Goal: Task Accomplishment & Management: Manage account settings

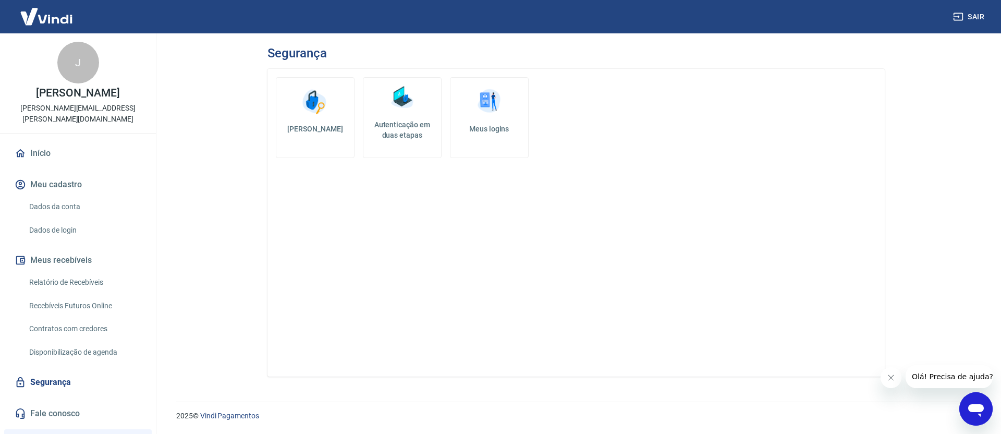
click at [492, 118] on link "Meus logins" at bounding box center [489, 117] width 79 height 81
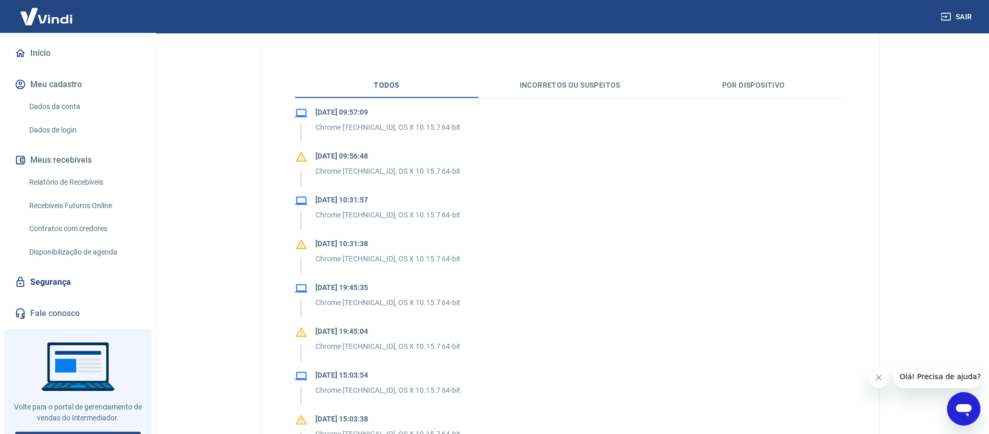
scroll to position [104, 0]
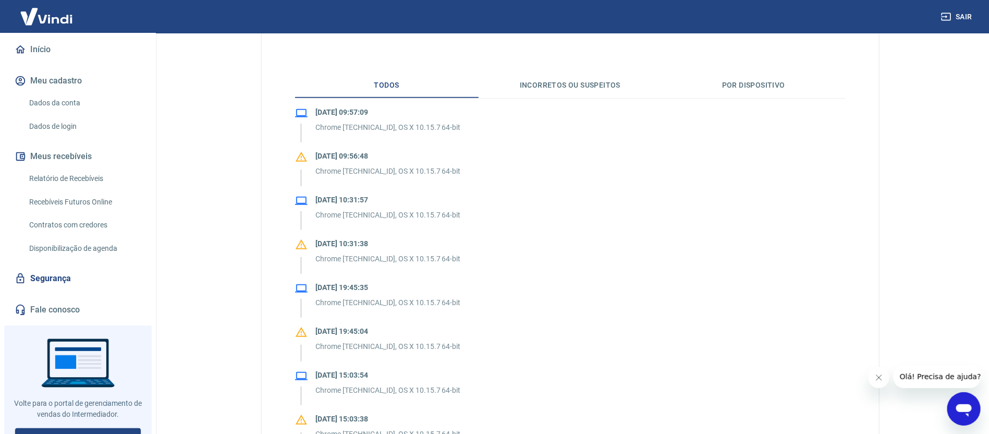
click at [66, 93] on link "Dados da conta" at bounding box center [84, 102] width 118 height 21
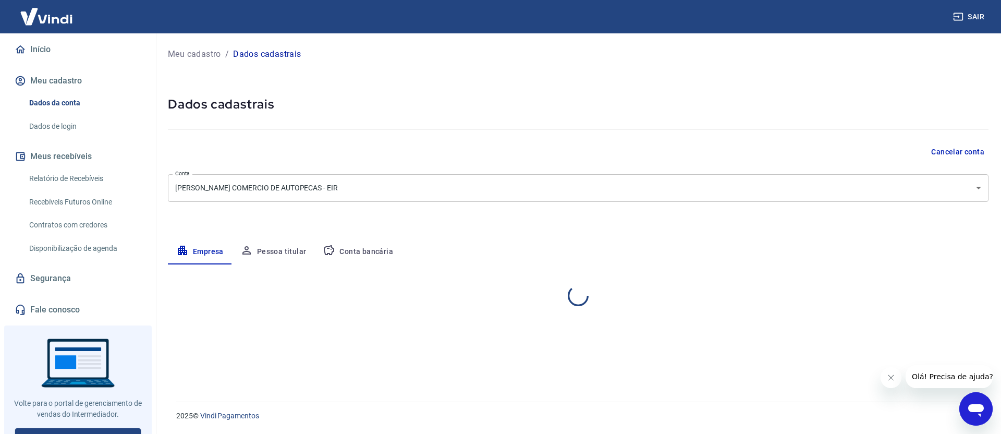
select select "SP"
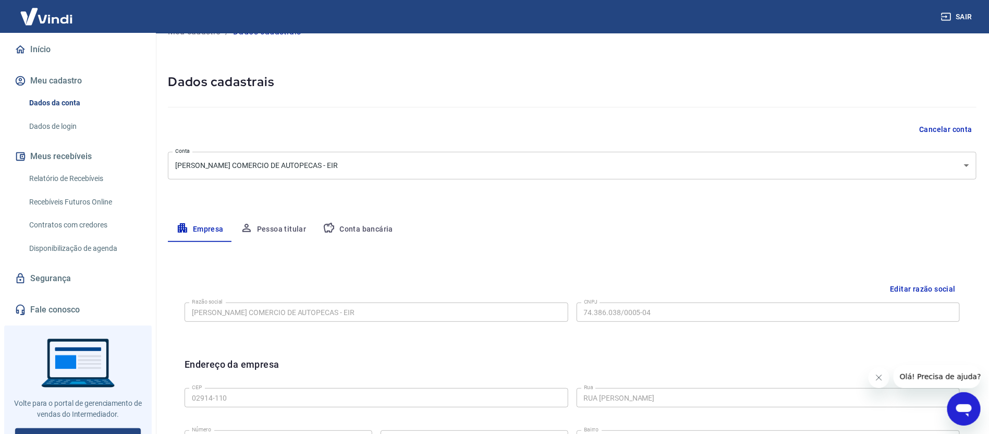
scroll to position [44, 0]
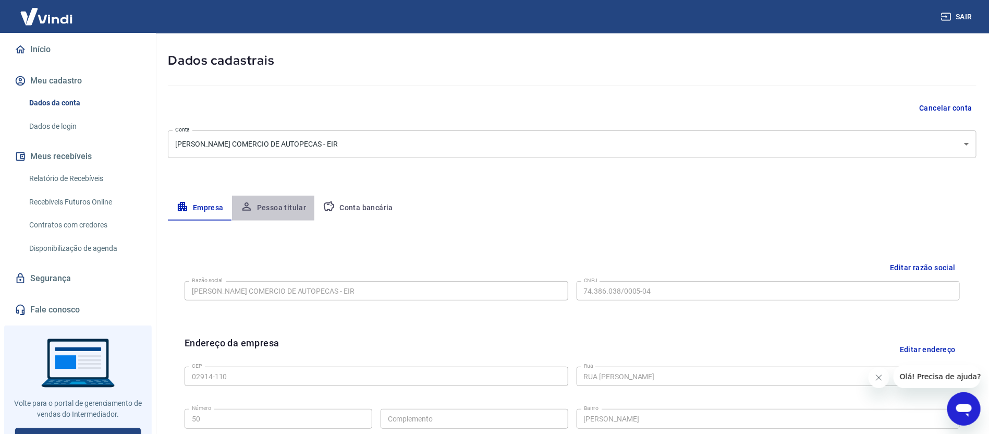
click at [276, 208] on button "Pessoa titular" at bounding box center [273, 208] width 83 height 25
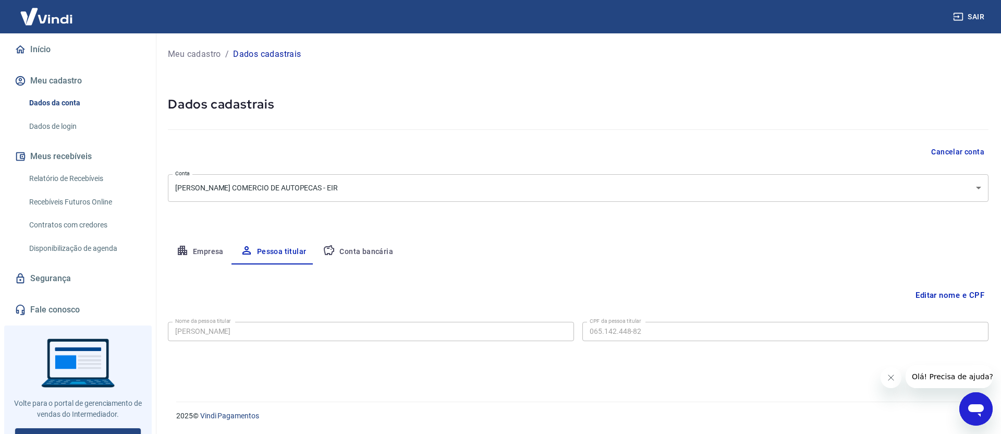
click at [192, 51] on p "Meu cadastro" at bounding box center [194, 54] width 53 height 13
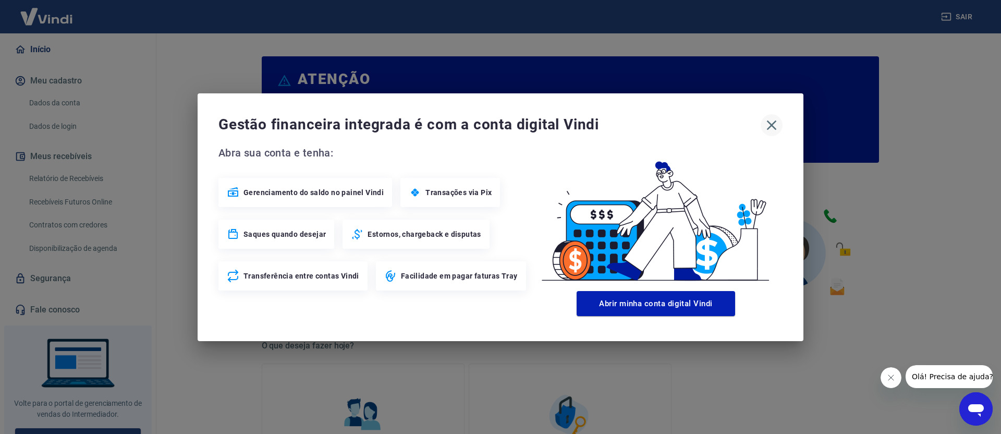
click at [777, 124] on icon "button" at bounding box center [771, 125] width 17 height 17
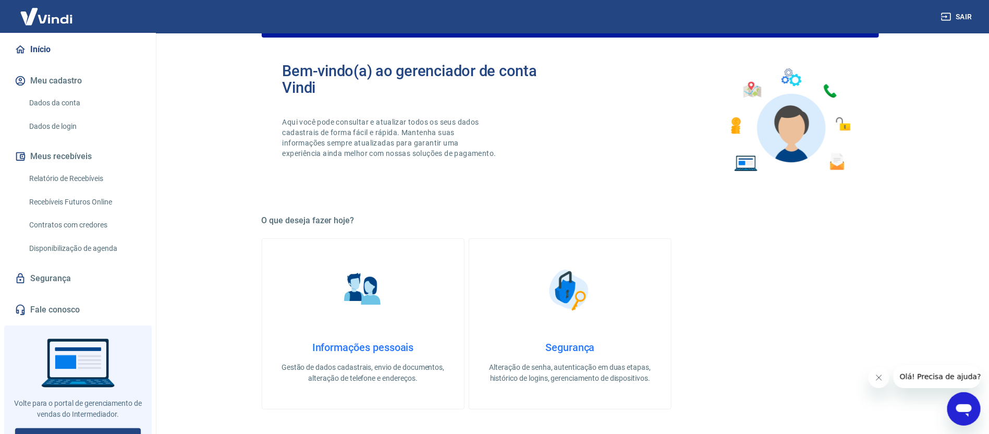
scroll to position [163, 0]
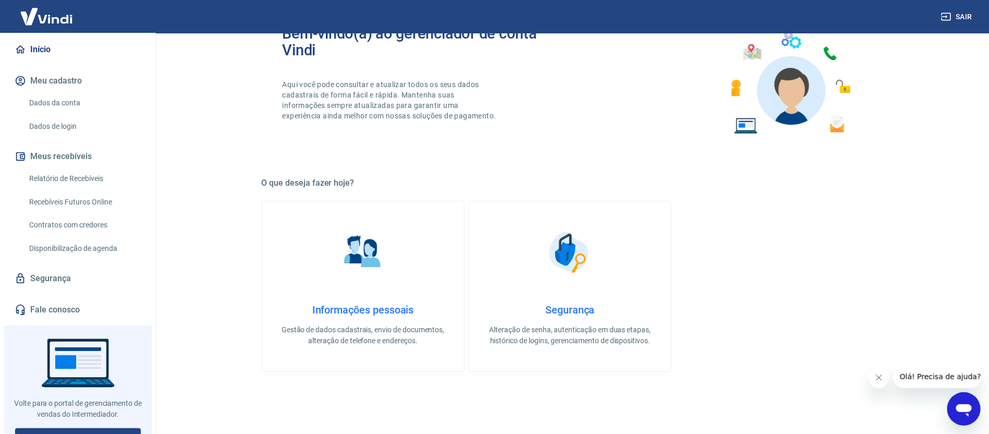
click at [580, 270] on img at bounding box center [570, 252] width 52 height 52
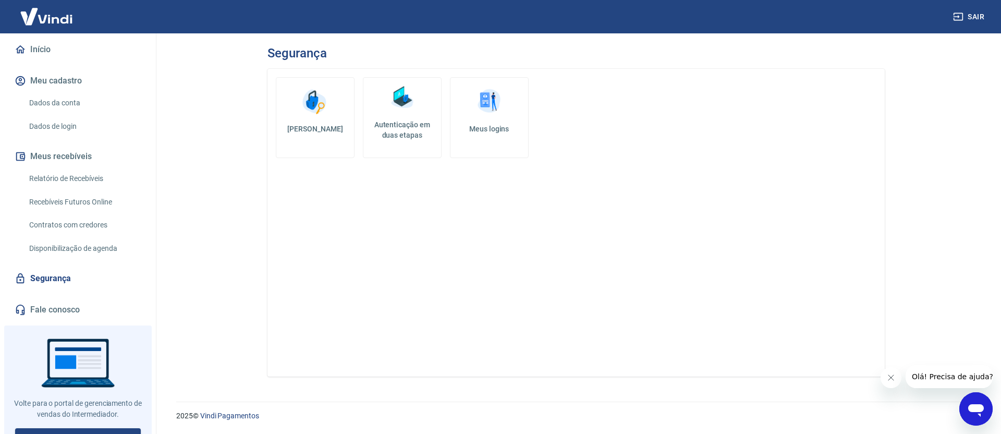
click at [397, 96] on img at bounding box center [401, 97] width 31 height 31
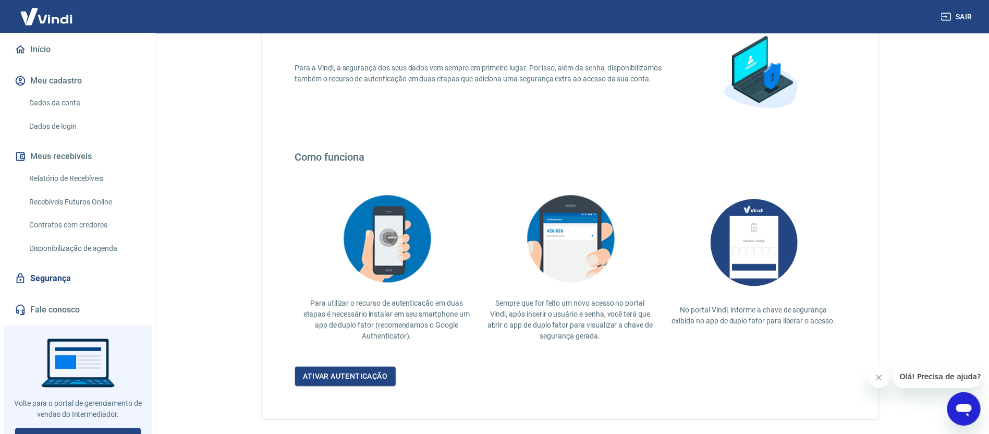
scroll to position [131, 0]
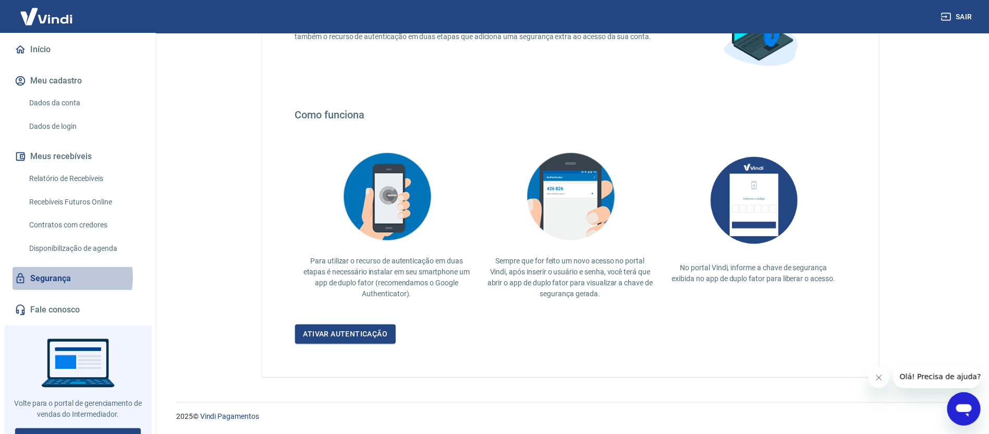
click at [55, 267] on link "Segurança" at bounding box center [78, 278] width 131 height 23
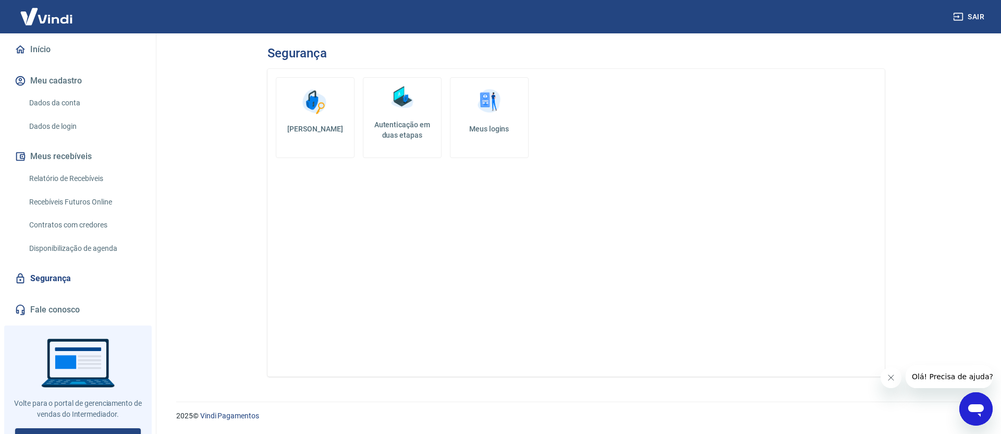
click at [307, 108] on img at bounding box center [314, 101] width 31 height 31
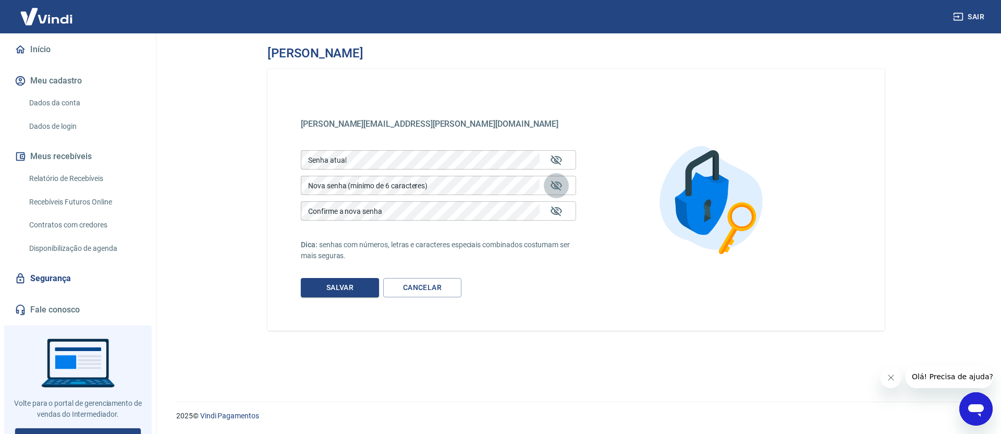
click at [561, 186] on icon "Mostrar/esconder senha" at bounding box center [556, 185] width 11 height 10
click at [561, 185] on icon "Mostrar/esconder senha" at bounding box center [556, 185] width 13 height 13
click at [426, 288] on link "Cancelar" at bounding box center [422, 287] width 78 height 19
